Goal: Transaction & Acquisition: Book appointment/travel/reservation

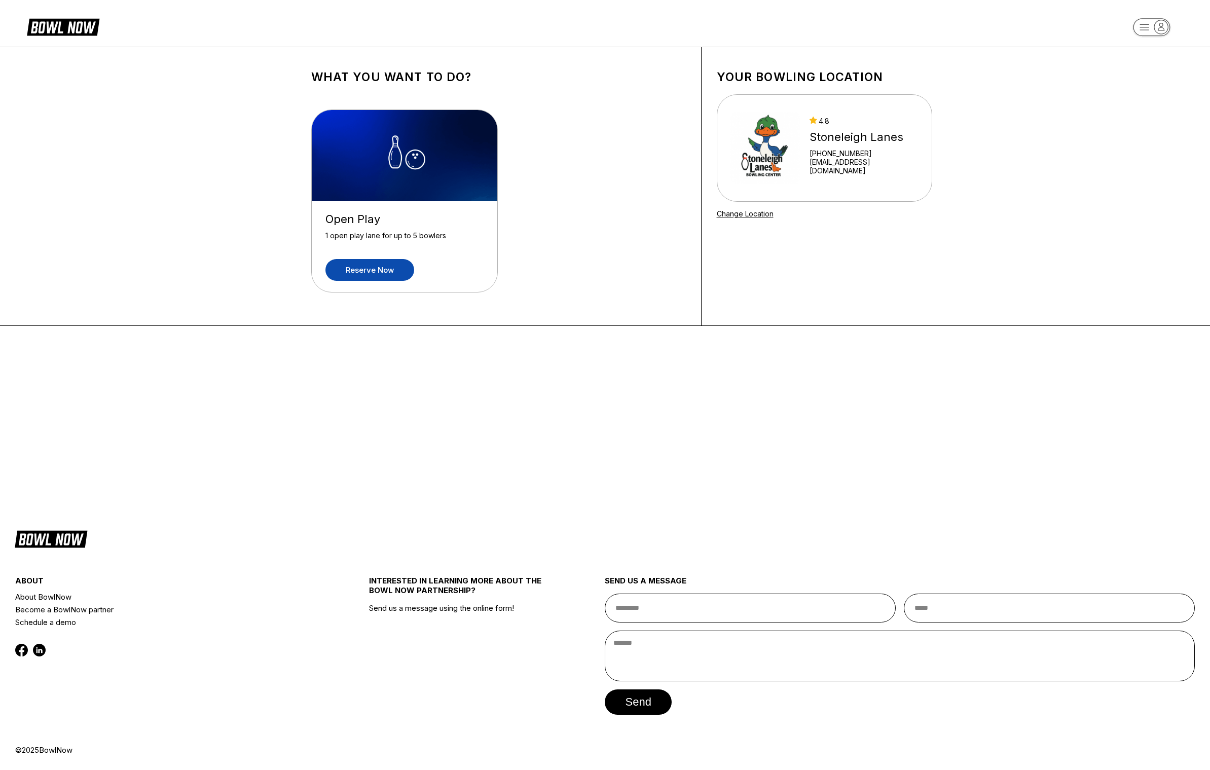
click at [383, 272] on link "Reserve now" at bounding box center [369, 270] width 89 height 22
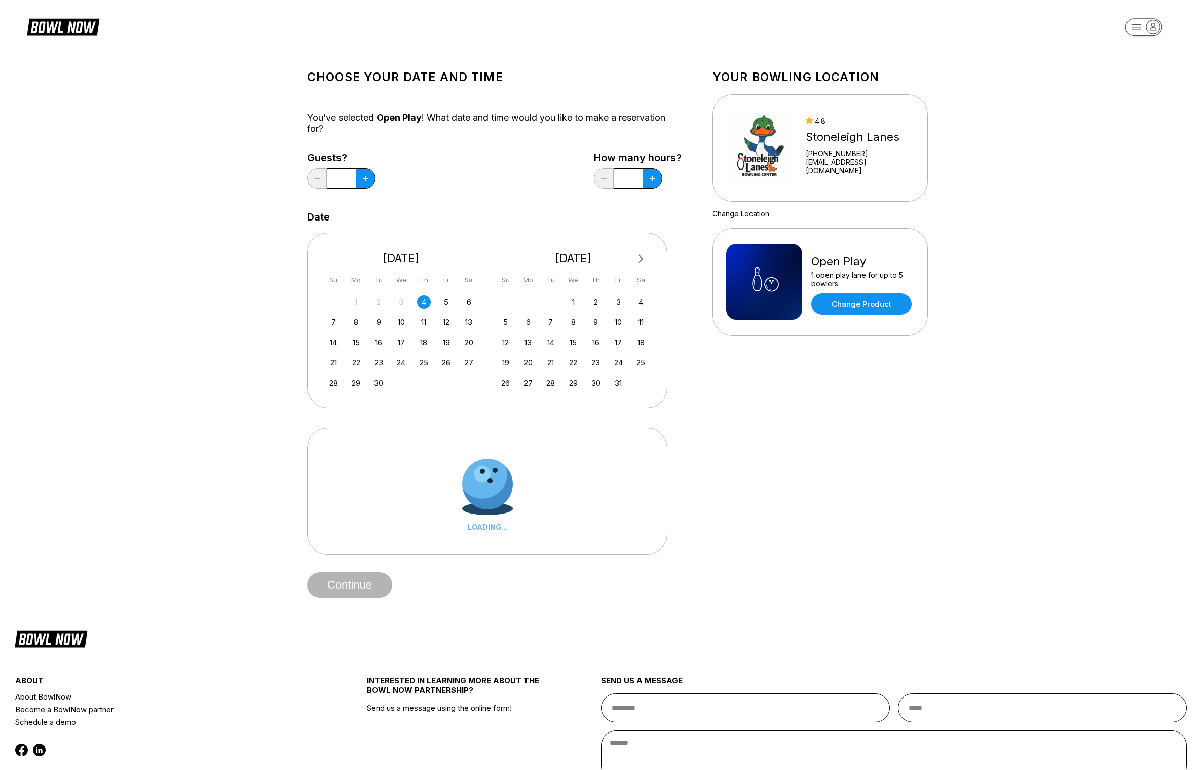
click at [370, 340] on div "14 15 16 17 18 19 20" at bounding box center [401, 341] width 152 height 15
click at [373, 341] on div "16" at bounding box center [379, 343] width 14 height 14
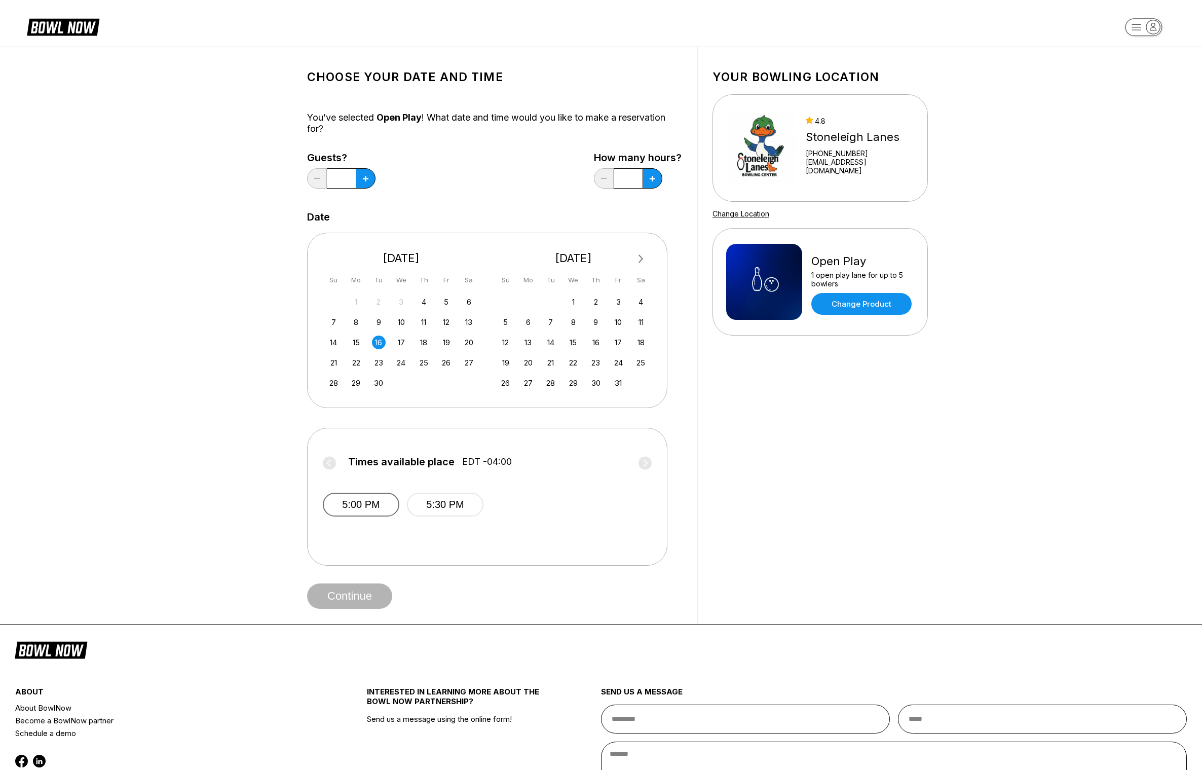
click at [348, 514] on button "5:00 PM" at bounding box center [361, 505] width 77 height 24
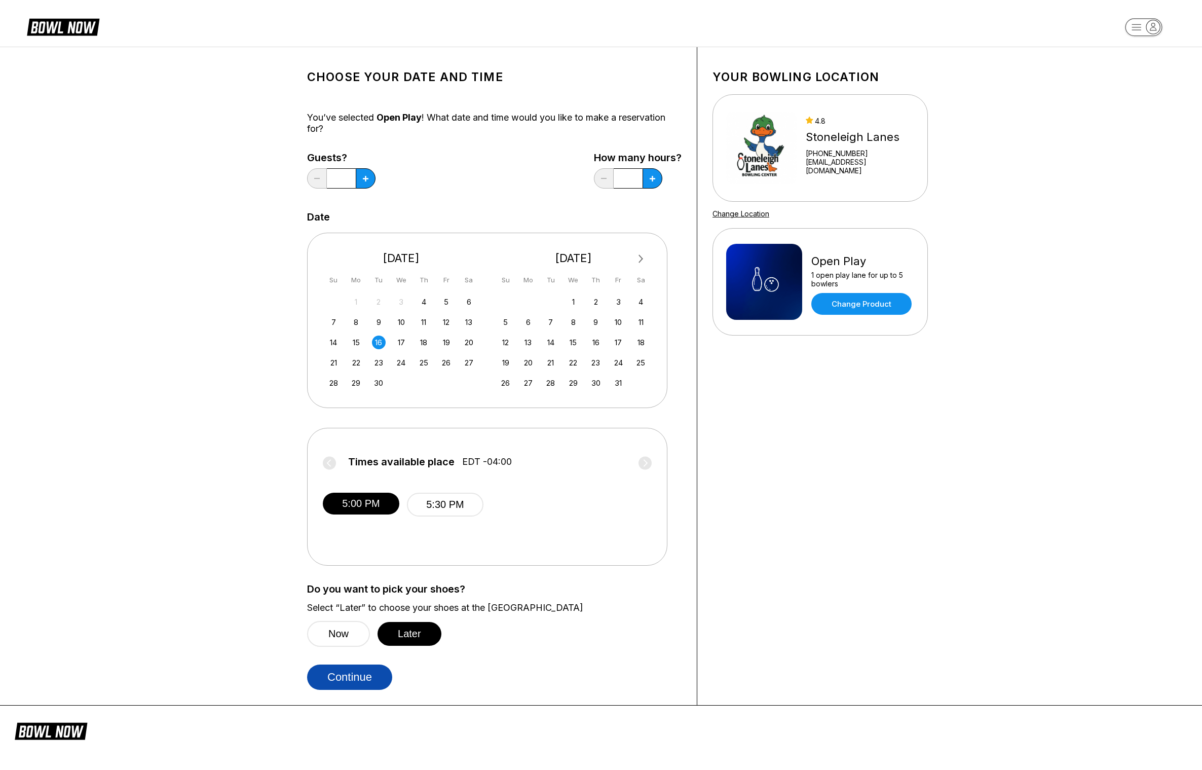
click at [361, 677] on button "Continue" at bounding box center [349, 676] width 85 height 25
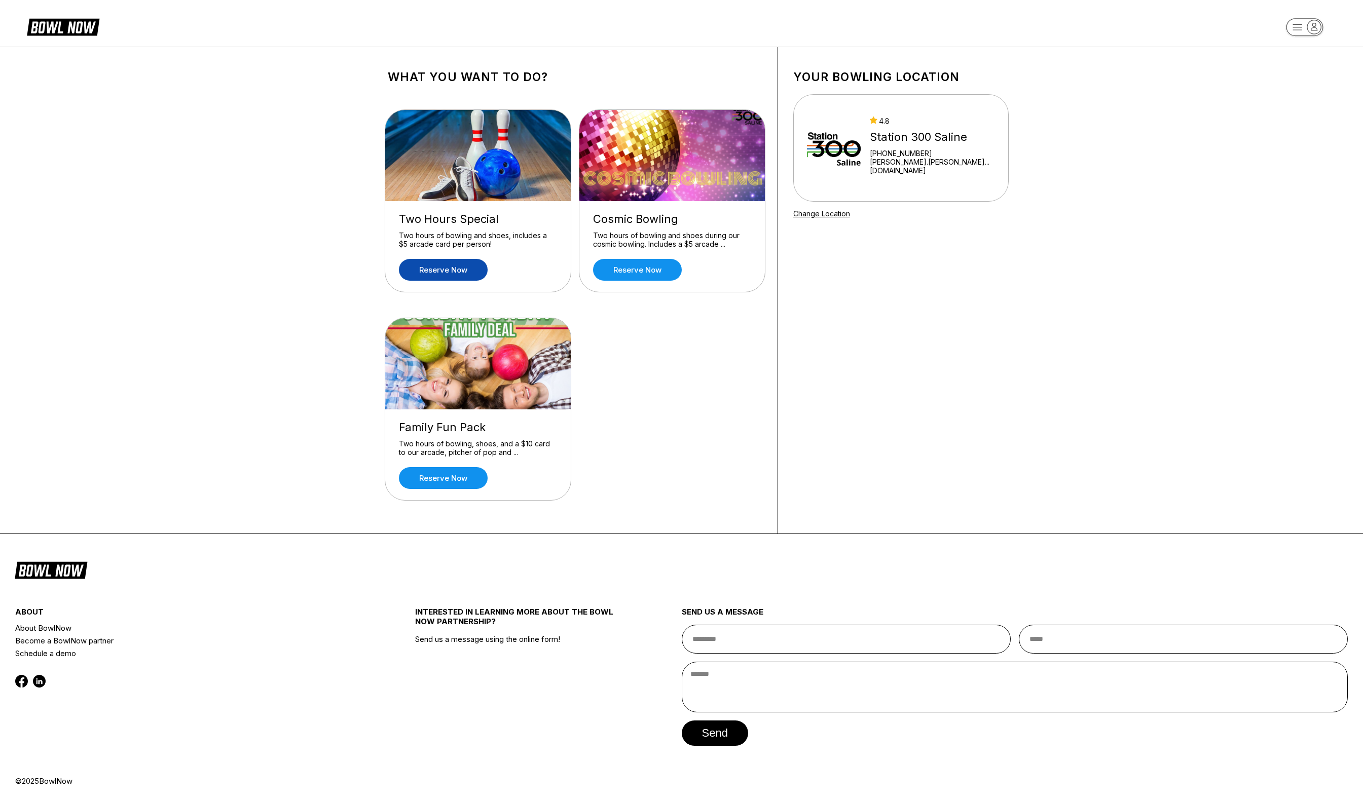
click at [456, 265] on link "Reserve now" at bounding box center [443, 270] width 89 height 22
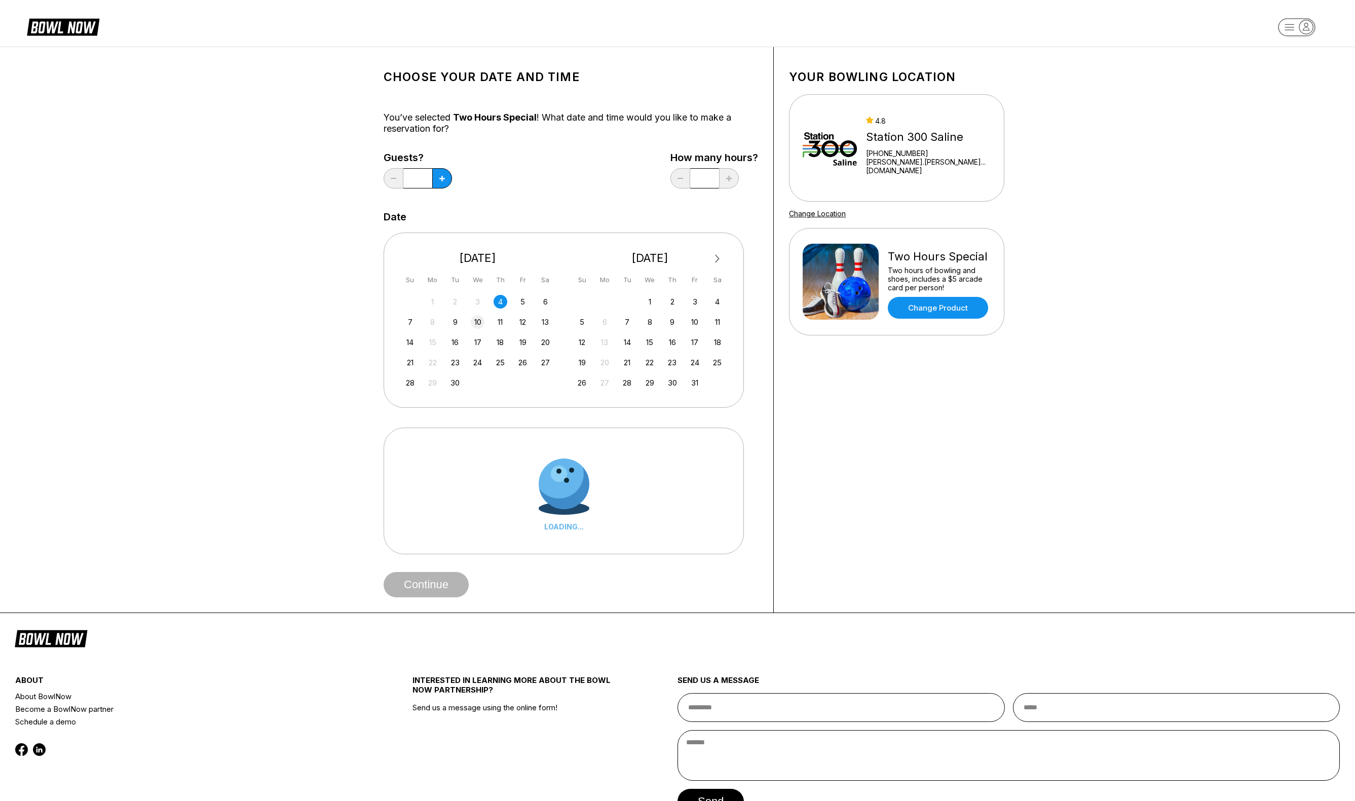
click at [479, 318] on div "10" at bounding box center [478, 322] width 14 height 14
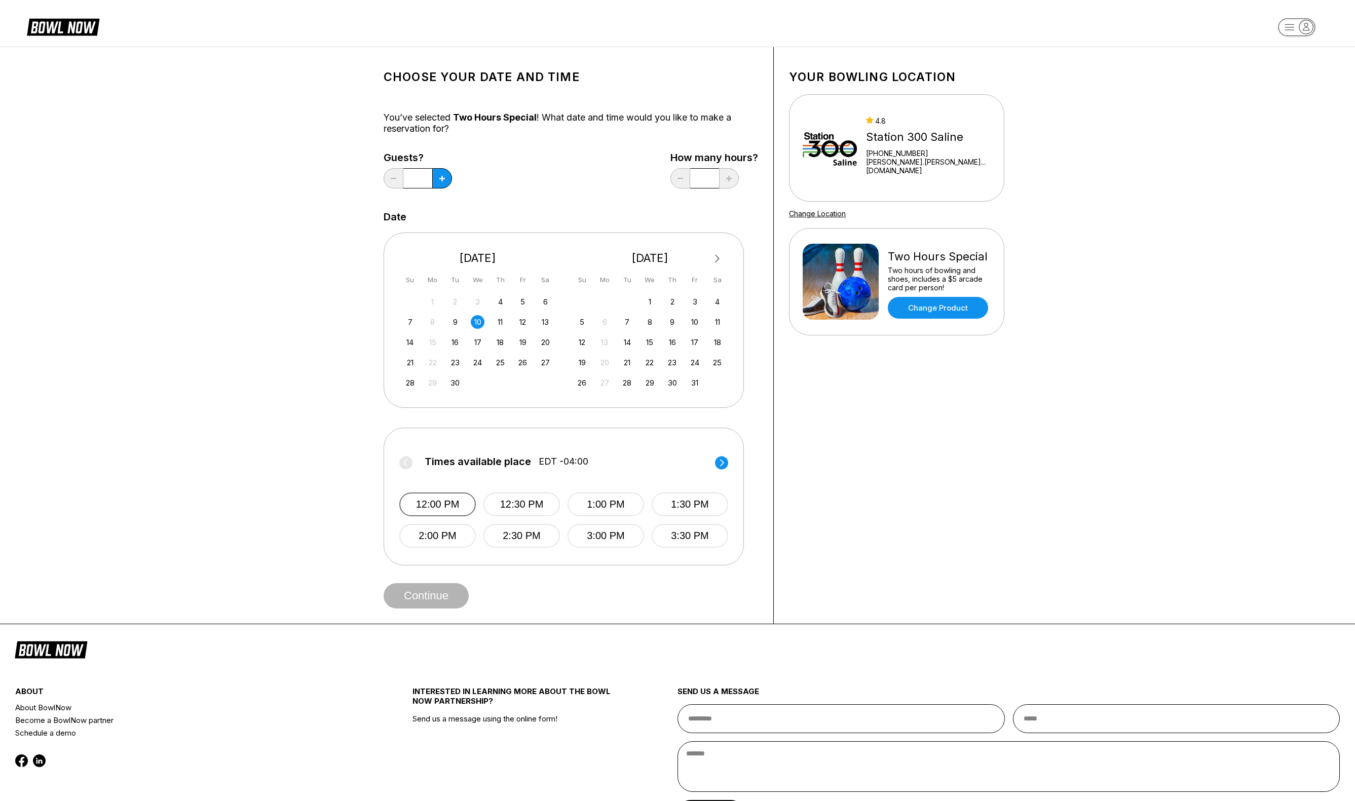
click at [449, 501] on button "12:00 PM" at bounding box center [437, 505] width 77 height 24
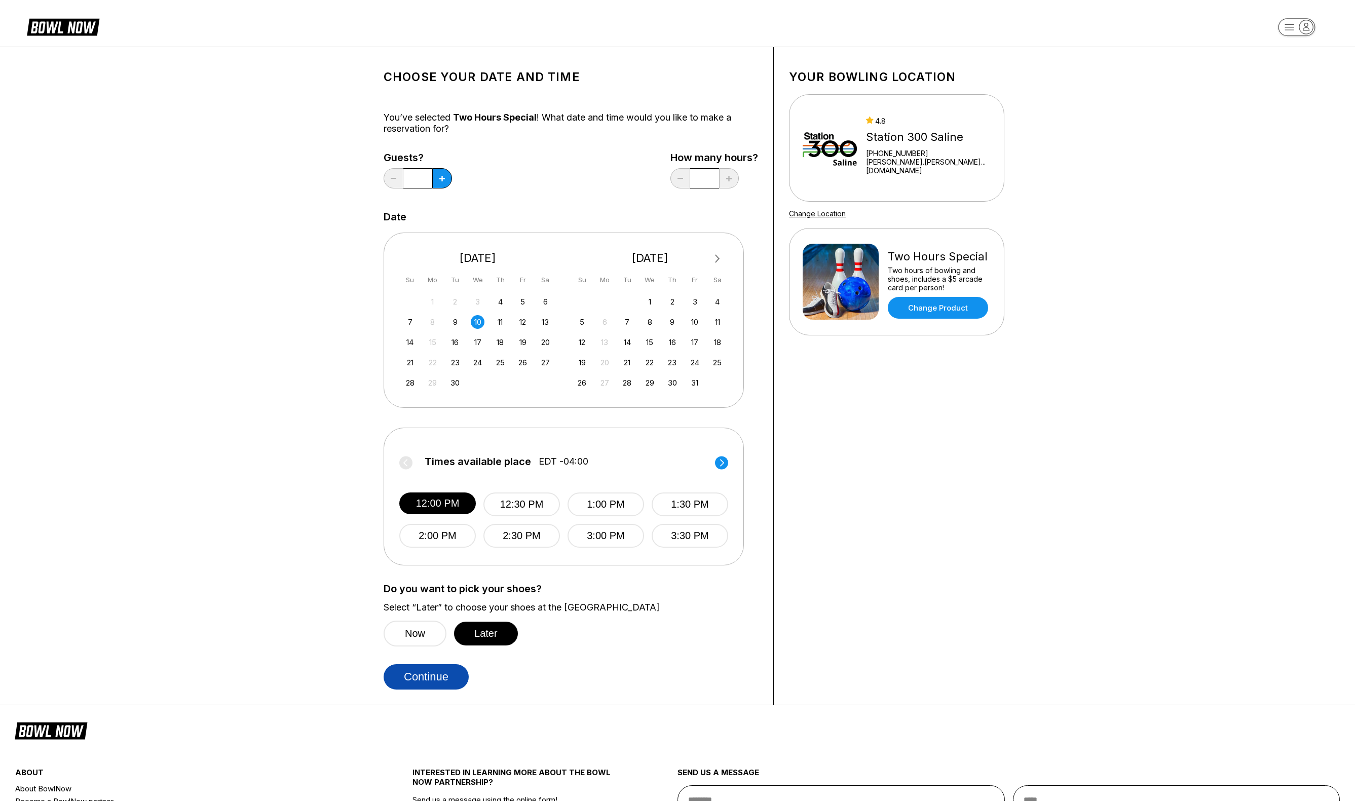
click at [453, 684] on button "Continue" at bounding box center [426, 676] width 85 height 25
